Goal: Task Accomplishment & Management: Manage account settings

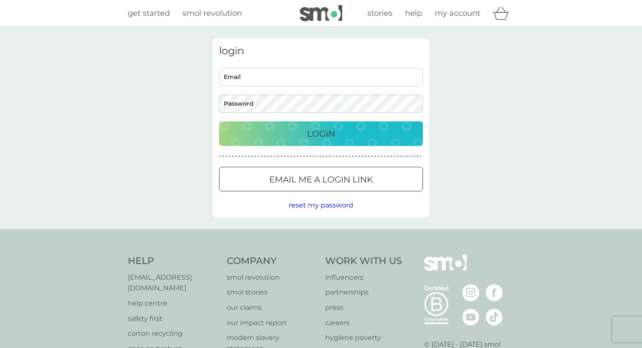
click at [301, 183] on p "Email me a login link" at bounding box center [321, 180] width 104 height 14
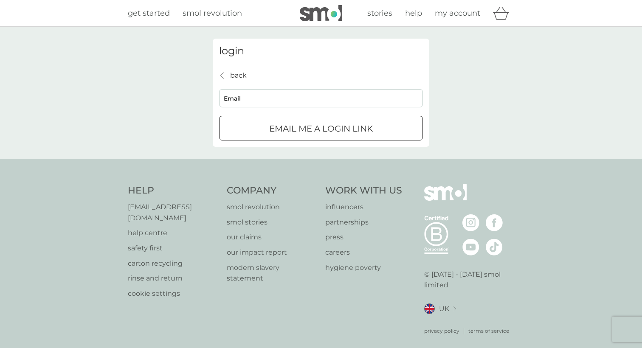
click at [294, 110] on div "back back Email Email me a login link" at bounding box center [321, 105] width 204 height 71
click at [292, 98] on input "Email" at bounding box center [321, 98] width 204 height 18
type input "silvia_rizzi@outlook.com"
click at [301, 126] on p "Email me a login link" at bounding box center [321, 129] width 104 height 14
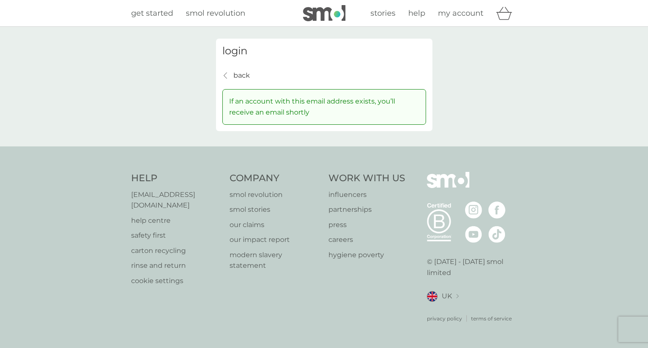
click at [235, 74] on p "back" at bounding box center [241, 75] width 17 height 11
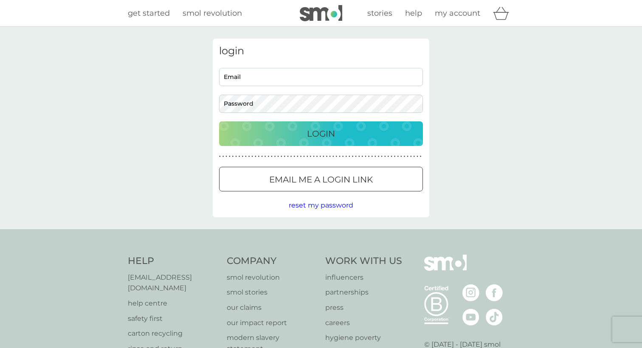
click at [289, 183] on p "Email me a login link" at bounding box center [321, 180] width 104 height 14
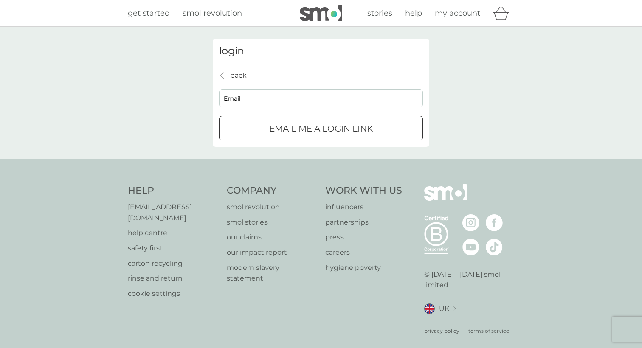
click at [268, 95] on input "Email" at bounding box center [321, 98] width 204 height 18
type input "silvia.rizzi.uk@gmail.com"
click at [287, 132] on p "Email me a login link" at bounding box center [321, 129] width 104 height 14
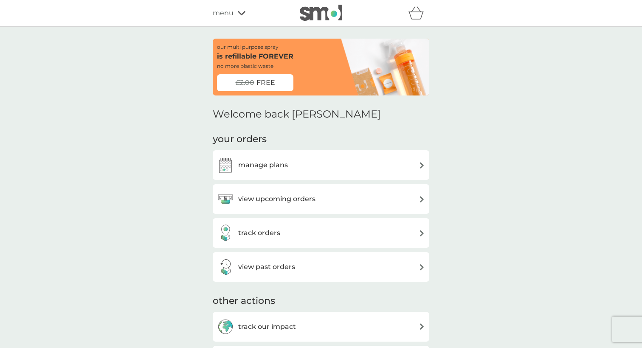
click at [269, 77] on span "FREE" at bounding box center [265, 82] width 19 height 11
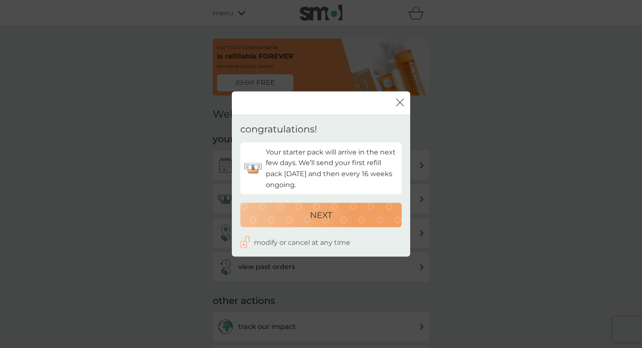
click at [318, 217] on p "NEXT" at bounding box center [321, 215] width 22 height 14
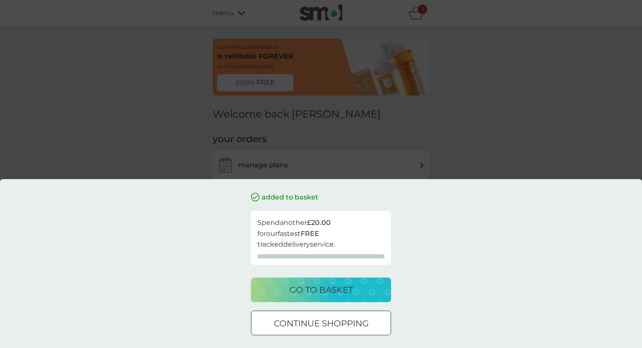
click at [342, 324] on p "continue shopping" at bounding box center [321, 324] width 95 height 14
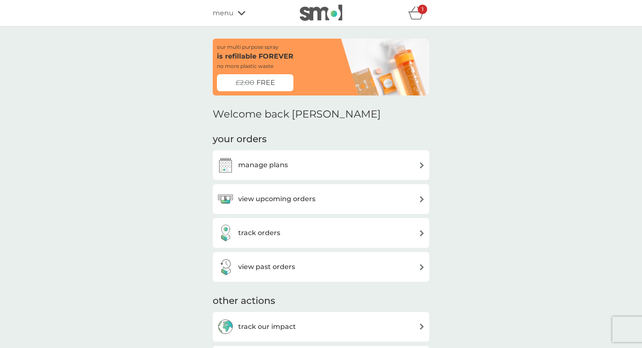
click at [413, 12] on icon "basket" at bounding box center [416, 16] width 14 height 8
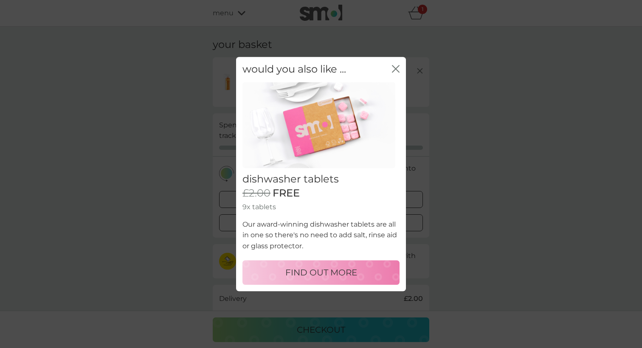
click at [396, 64] on div "close" at bounding box center [396, 69] width 8 height 12
click at [396, 67] on icon "close" at bounding box center [396, 69] width 8 height 8
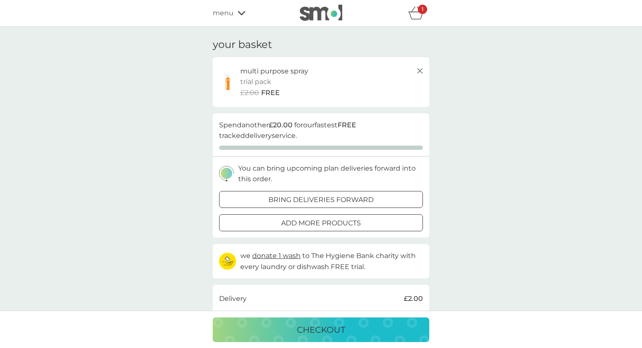
click at [420, 70] on icon at bounding box center [420, 71] width 10 height 10
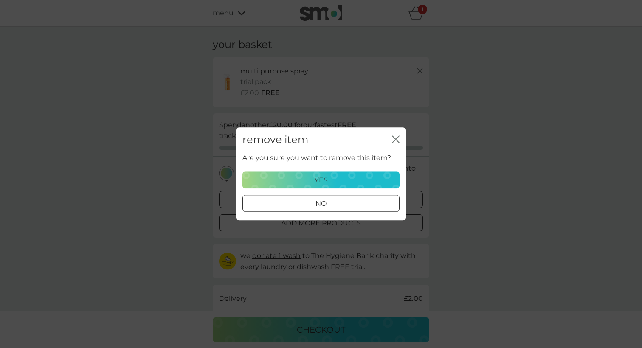
click at [323, 177] on p "yes" at bounding box center [320, 180] width 13 height 11
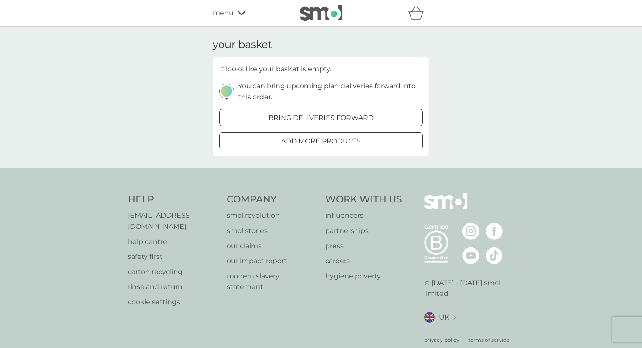
click at [209, 12] on div "refer a friend & you BOTH save smol impact smol shop your smol plans your upcom…" at bounding box center [321, 13] width 642 height 27
click at [222, 12] on span "menu" at bounding box center [223, 13] width 21 height 11
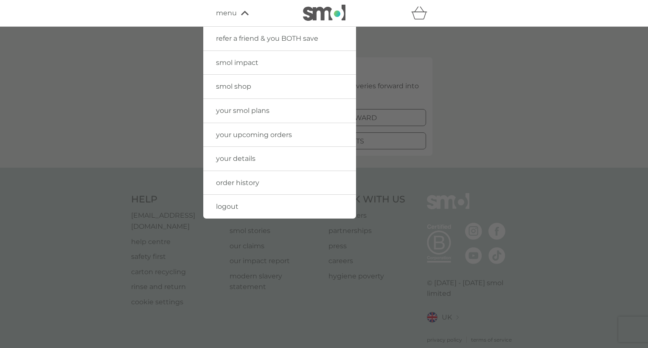
click at [227, 185] on span "order history" at bounding box center [237, 183] width 43 height 8
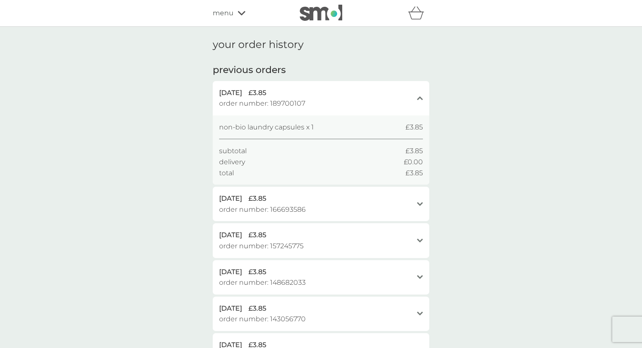
click at [230, 15] on span "menu" at bounding box center [223, 13] width 21 height 11
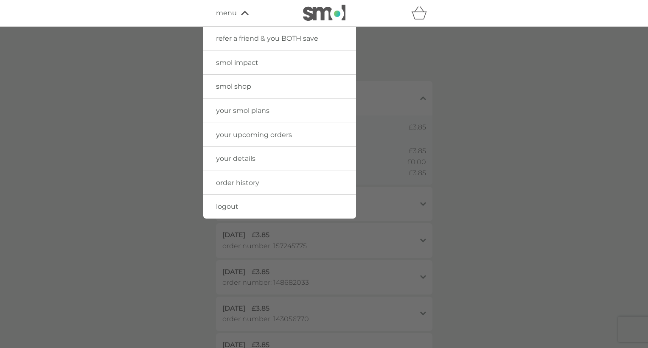
click at [243, 156] on span "your details" at bounding box center [235, 158] width 39 height 8
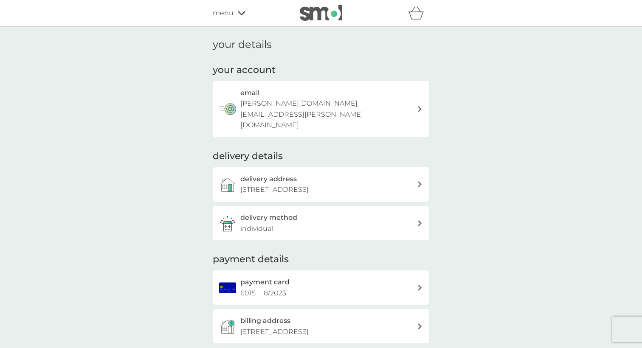
click at [423, 106] on div at bounding box center [419, 109] width 7 height 6
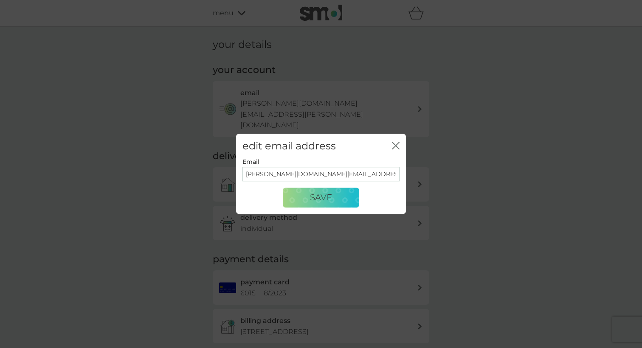
click at [487, 108] on div "edit email address close Email silvia.rizzi.uk@gmail.com Save" at bounding box center [321, 174] width 642 height 348
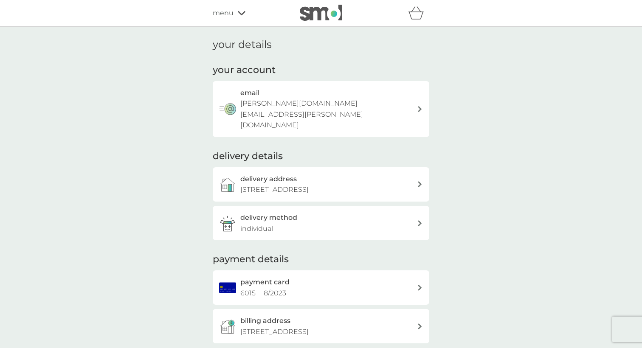
click at [228, 14] on span "menu" at bounding box center [223, 13] width 21 height 11
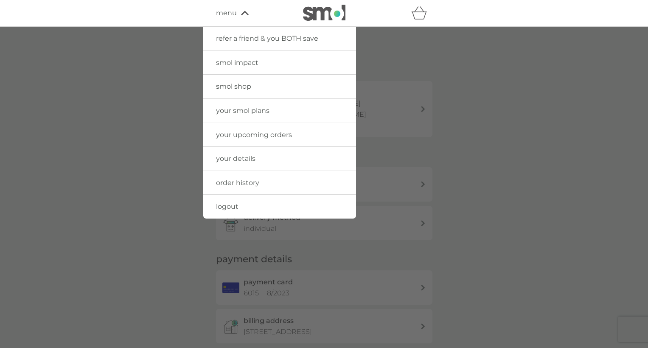
click at [233, 115] on link "your smol plans" at bounding box center [279, 111] width 153 height 24
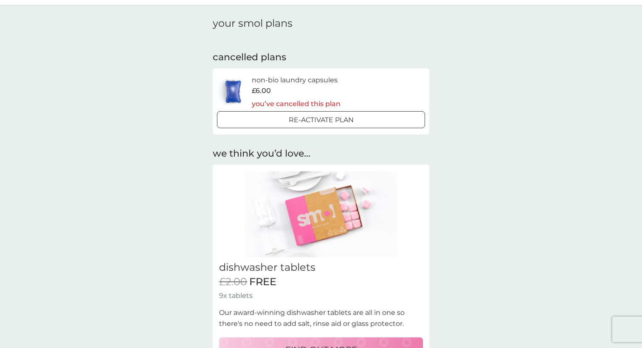
scroll to position [244, 0]
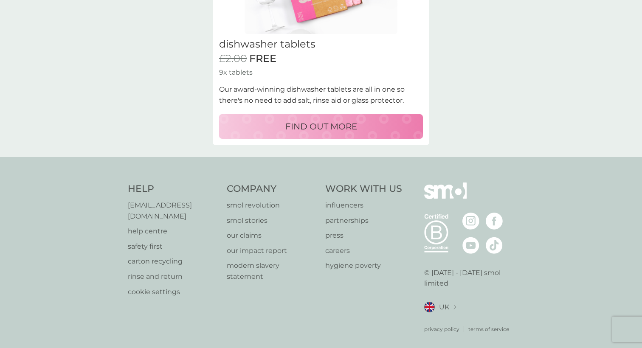
click at [152, 226] on p "help centre" at bounding box center [173, 231] width 90 height 11
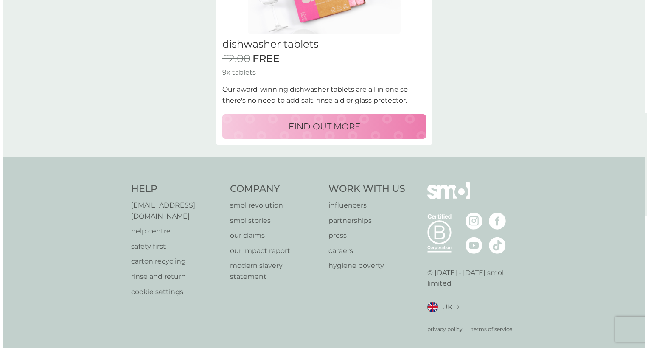
scroll to position [0, 0]
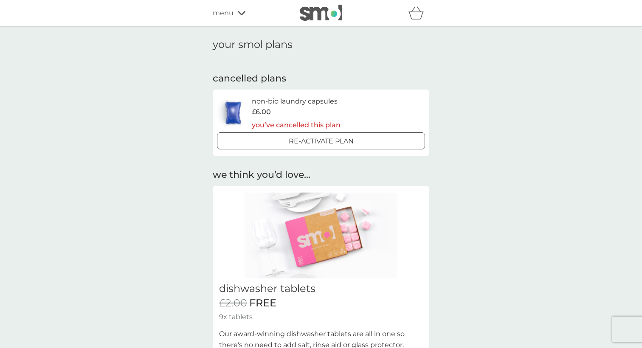
click at [310, 15] on img at bounding box center [321, 13] width 42 height 16
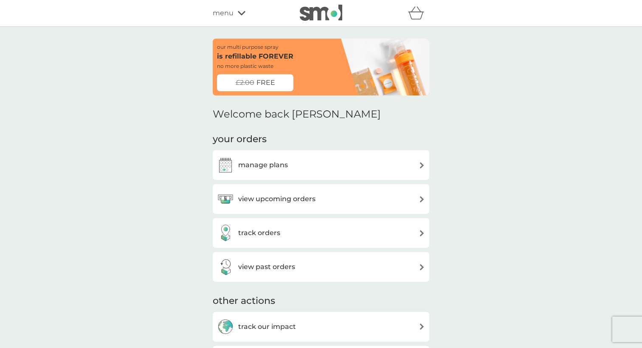
click at [240, 11] on icon at bounding box center [242, 13] width 8 height 5
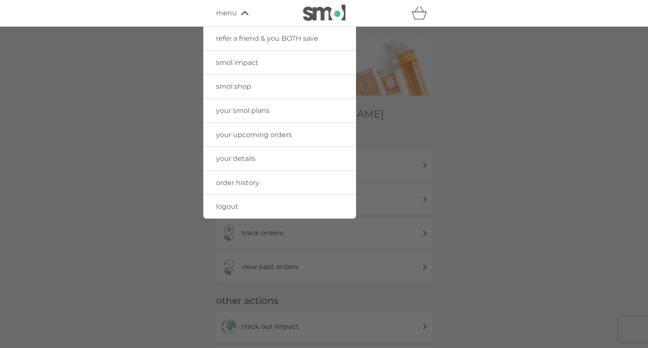
click at [233, 205] on span "logout" at bounding box center [227, 206] width 22 height 8
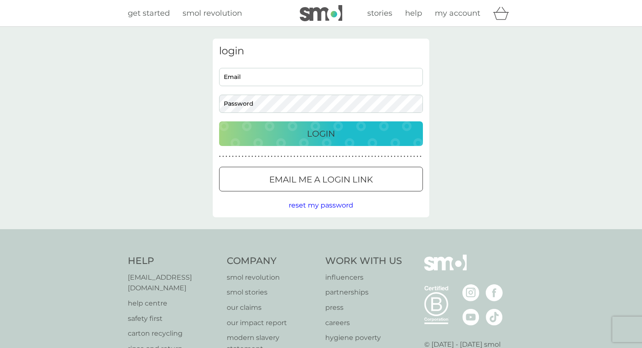
click at [295, 180] on p "Email me a login link" at bounding box center [321, 180] width 104 height 14
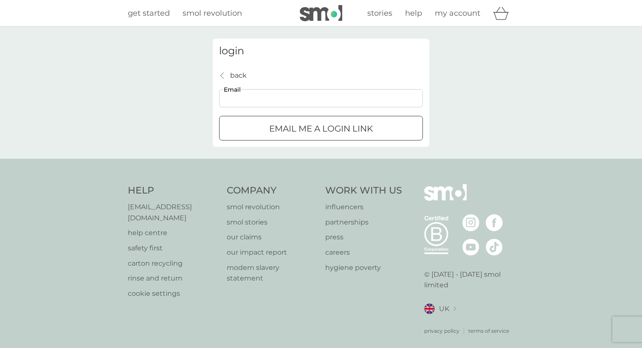
click at [293, 91] on input "Email" at bounding box center [321, 98] width 204 height 18
type input "silvia_rizzi@outlook.com"
click at [323, 128] on div "submit" at bounding box center [321, 128] width 31 height 9
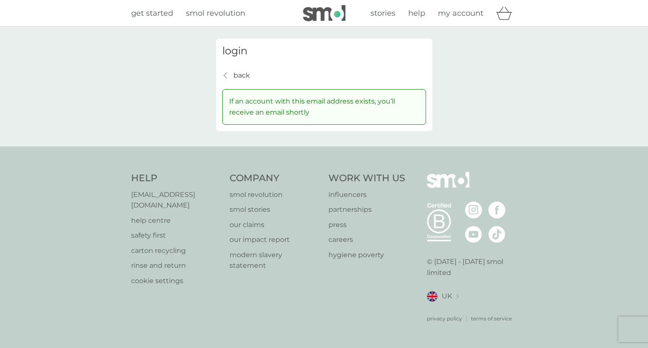
click at [444, 296] on span "UK" at bounding box center [447, 296] width 10 height 11
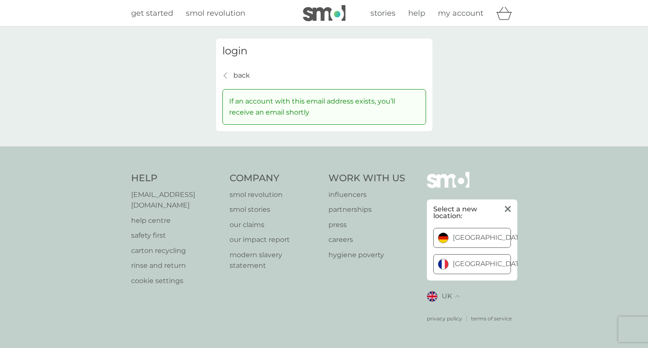
click at [443, 231] on link "[GEOGRAPHIC_DATA]" at bounding box center [472, 237] width 77 height 19
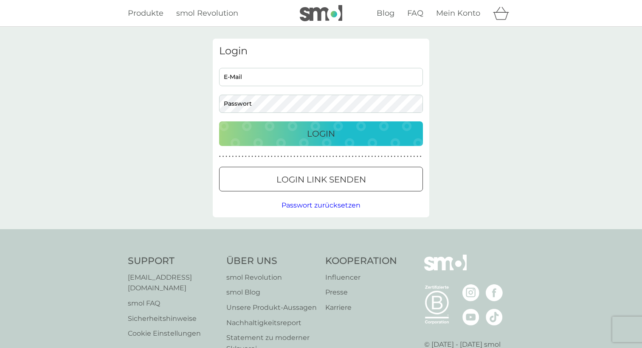
click at [323, 173] on p "Login Link senden" at bounding box center [321, 180] width 90 height 14
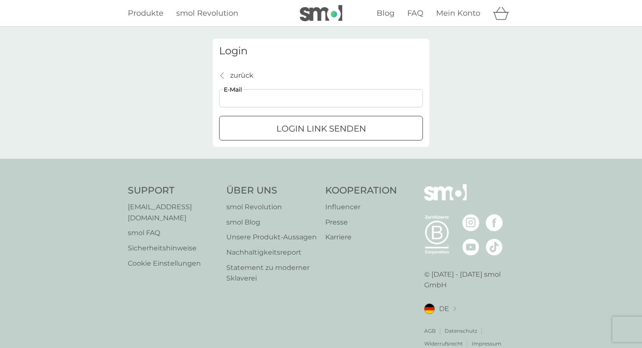
click at [303, 101] on input "E-Mail" at bounding box center [321, 98] width 204 height 18
type input "silvia_rizzi@outlook.com"
click at [321, 129] on div "submit" at bounding box center [321, 128] width 2 height 2
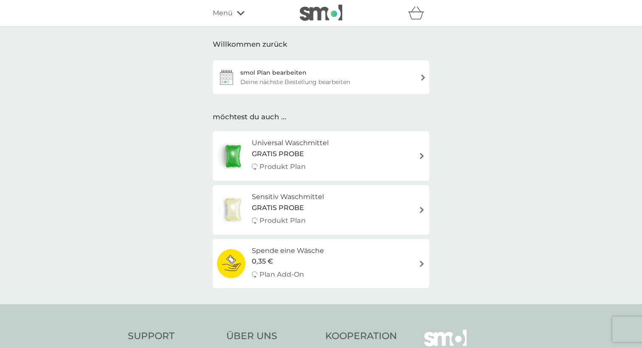
click at [370, 79] on div "smol Plan bearbeiten Deine nächste Bestellung bearbeiten" at bounding box center [321, 77] width 216 height 34
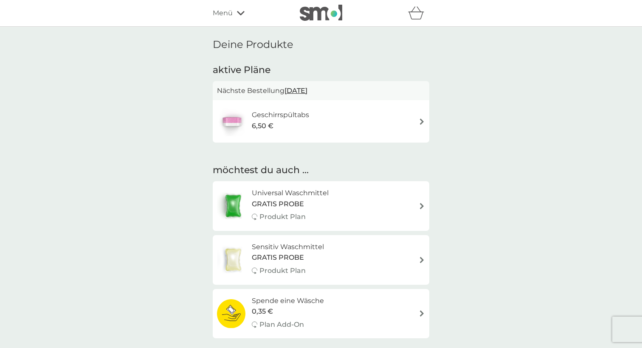
click at [307, 90] on span "[DATE]" at bounding box center [295, 90] width 23 height 17
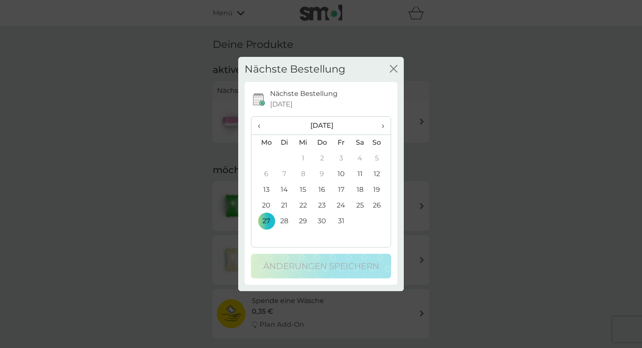
click at [381, 124] on span "›" at bounding box center [380, 126] width 8 height 18
click at [269, 188] on td "10" at bounding box center [262, 190] width 23 height 16
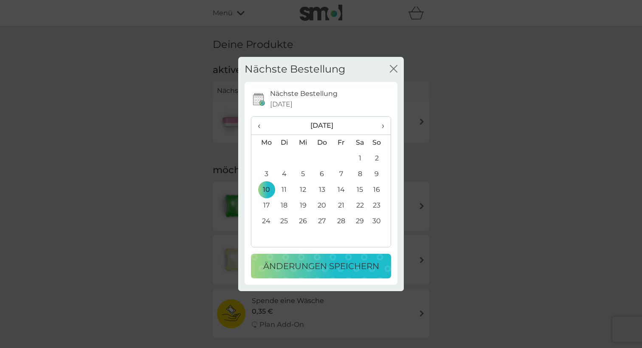
click at [351, 267] on p "Änderungen speichern" at bounding box center [321, 266] width 116 height 14
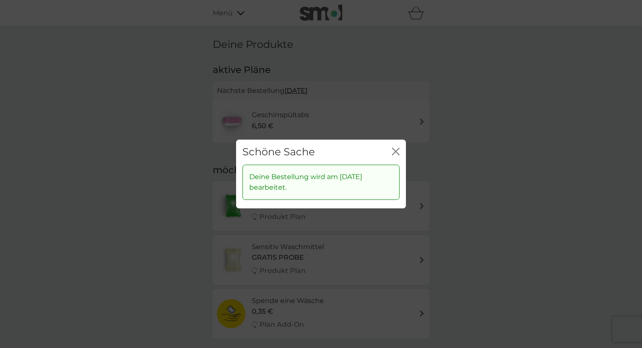
click at [492, 158] on div "Schöne Sache Schließen Deine Bestellung wird am [DATE] bearbeitet." at bounding box center [321, 174] width 642 height 348
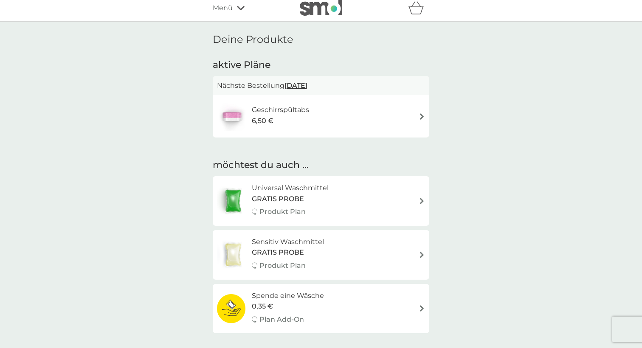
scroll to position [1, 0]
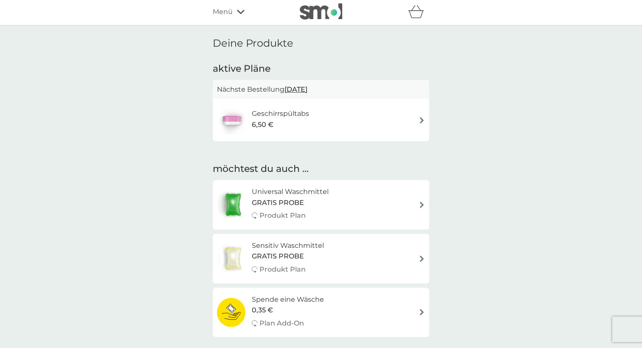
click at [415, 262] on div "Sensitiv Waschmittel GRATIS PROBE Produkt Plan" at bounding box center [321, 258] width 208 height 37
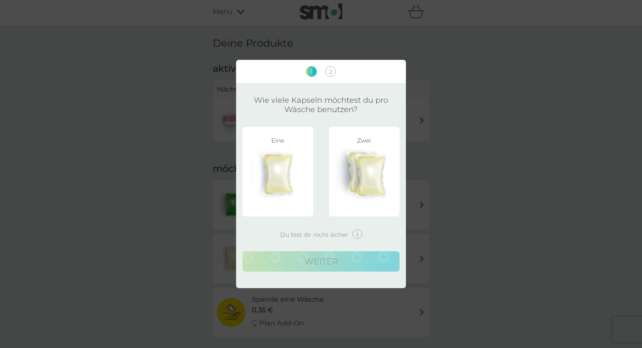
click at [268, 152] on img at bounding box center [278, 174] width 58 height 53
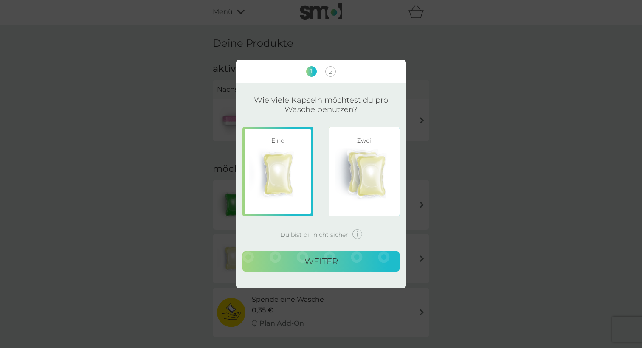
click at [307, 256] on button "weiter" at bounding box center [320, 261] width 157 height 20
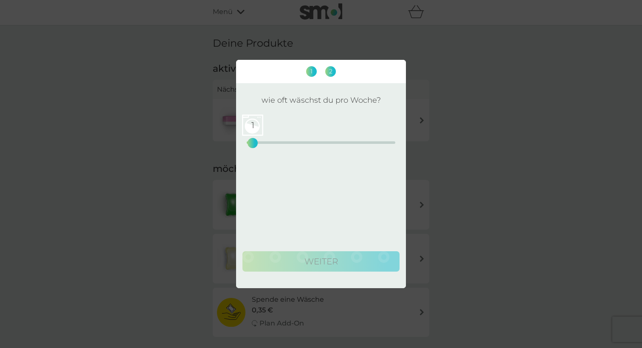
drag, startPoint x: 250, startPoint y: 143, endPoint x: 255, endPoint y: 143, distance: 4.7
click at [254, 143] on div "1" at bounding box center [252, 142] width 3 height 3
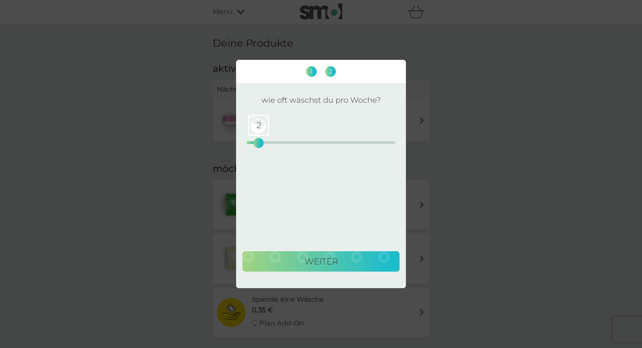
click at [259, 143] on div "2" at bounding box center [258, 142] width 3 height 3
click at [302, 267] on button "weiter" at bounding box center [320, 261] width 157 height 20
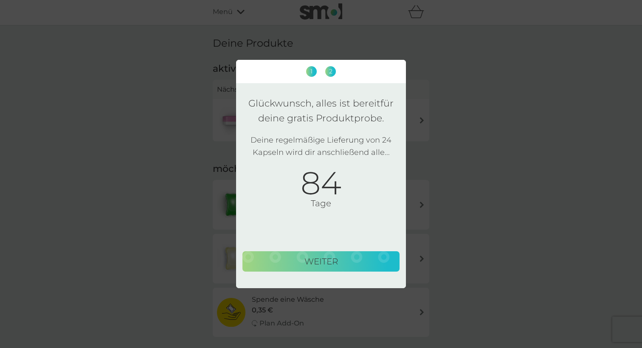
click at [303, 258] on button "weiter" at bounding box center [320, 261] width 157 height 20
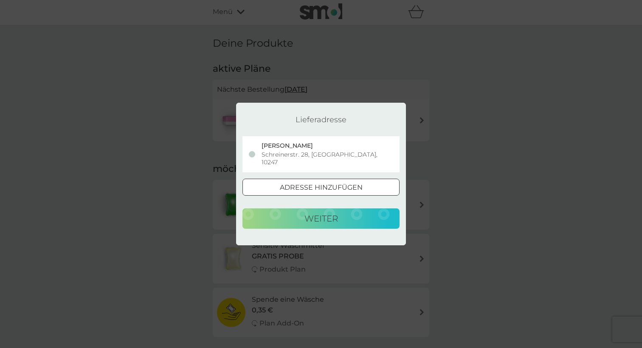
click at [322, 153] on div "[PERSON_NAME] Schreinerstr. 28, [GEOGRAPHIC_DATA], 10247" at bounding box center [327, 154] width 132 height 23
click at [326, 215] on button "weiter" at bounding box center [320, 218] width 157 height 20
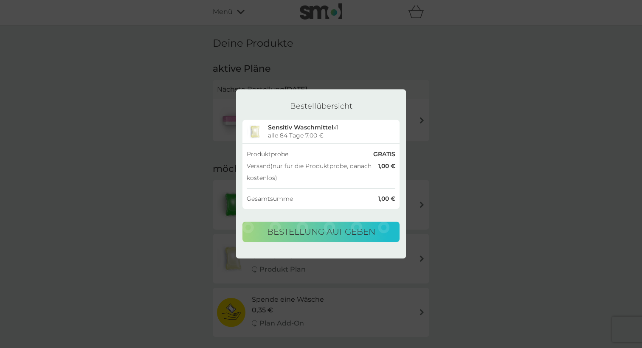
click at [329, 227] on button "Bestellung aufgeben" at bounding box center [320, 232] width 157 height 20
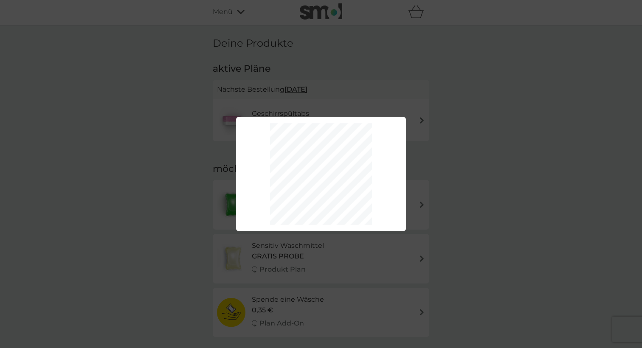
click at [329, 227] on div at bounding box center [321, 174] width 170 height 115
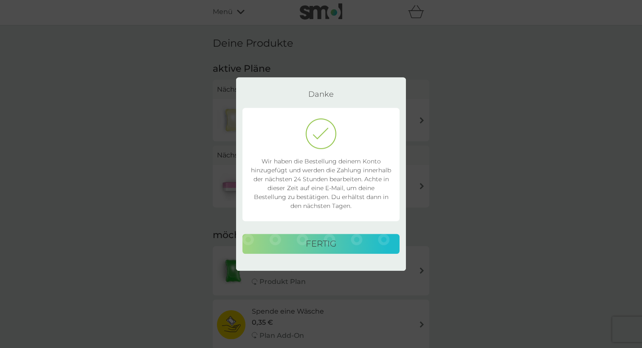
click at [322, 246] on button "fertig" at bounding box center [320, 244] width 157 height 20
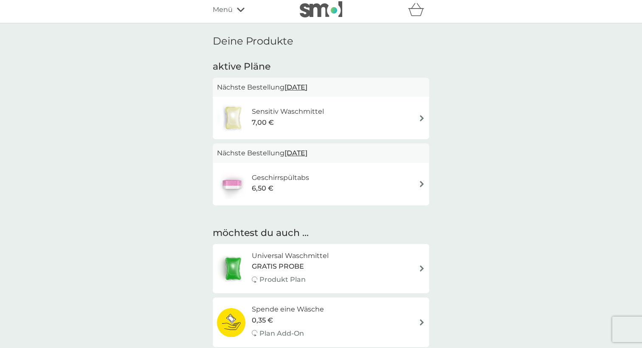
scroll to position [0, 0]
